Goal: Find specific page/section: Find specific page/section

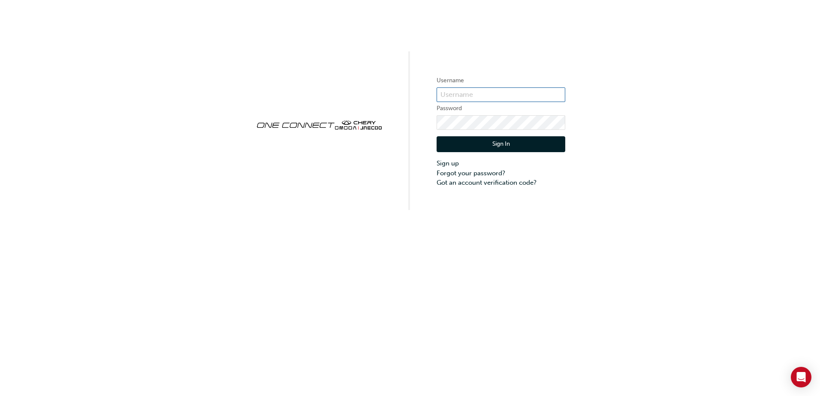
type input "ONE00185"
click at [501, 142] on button "Sign In" at bounding box center [501, 144] width 129 height 16
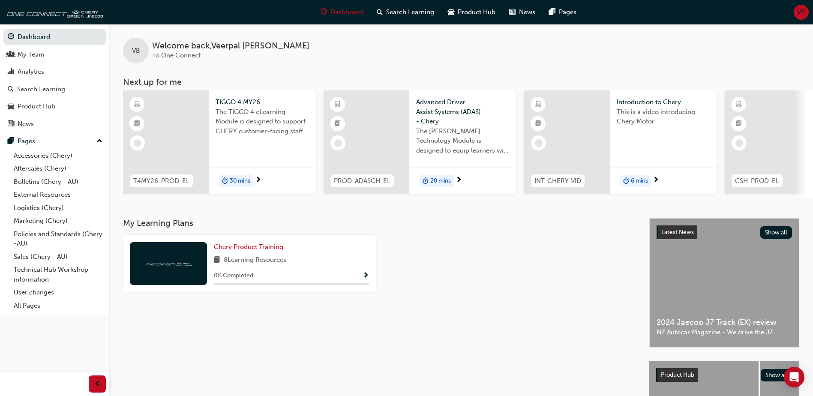
click at [36, 257] on link "Sales (Chery - AU)" at bounding box center [58, 256] width 96 height 13
